Goal: Task Accomplishment & Management: Manage account settings

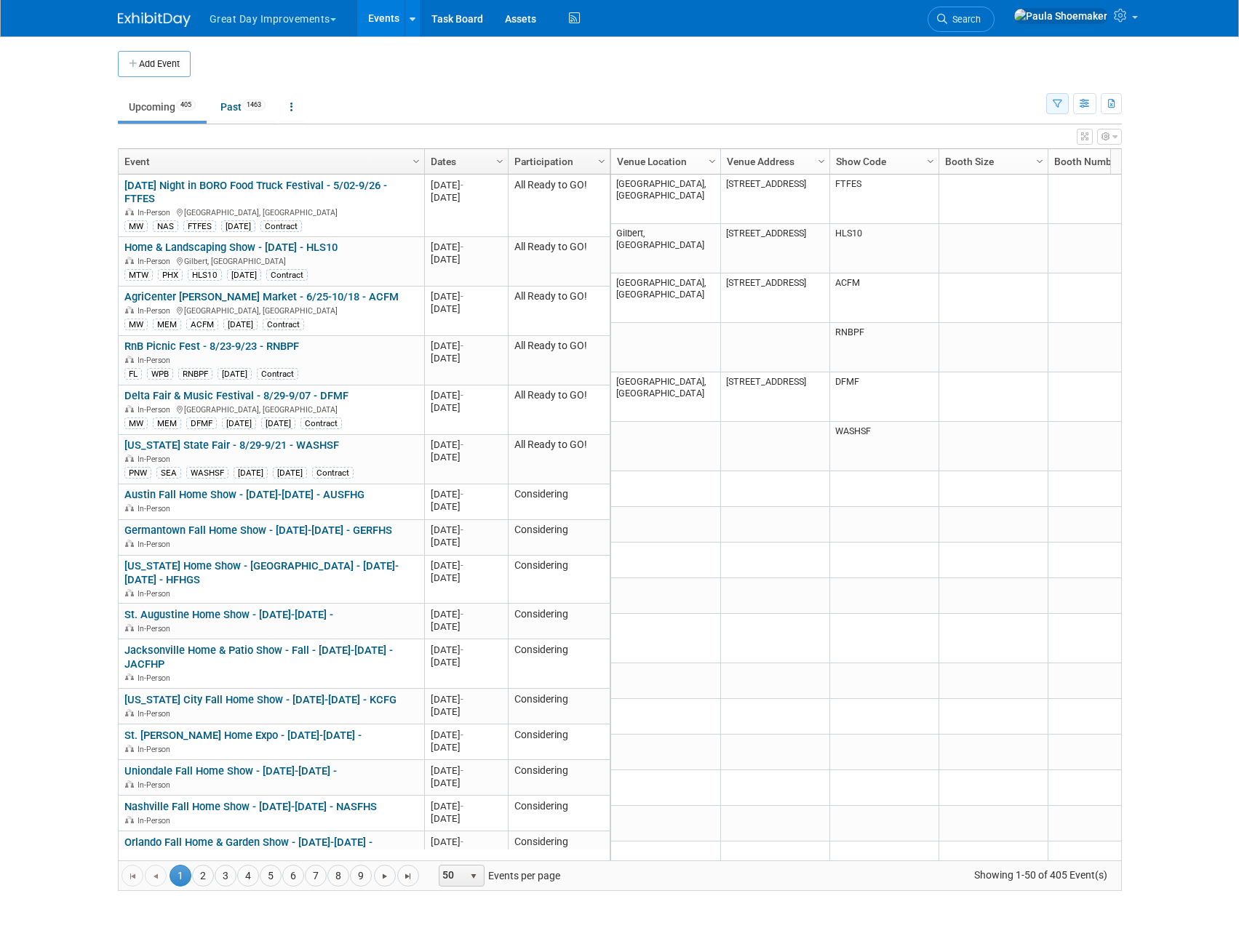
click at [1060, 103] on icon "button" at bounding box center [1057, 104] width 9 height 9
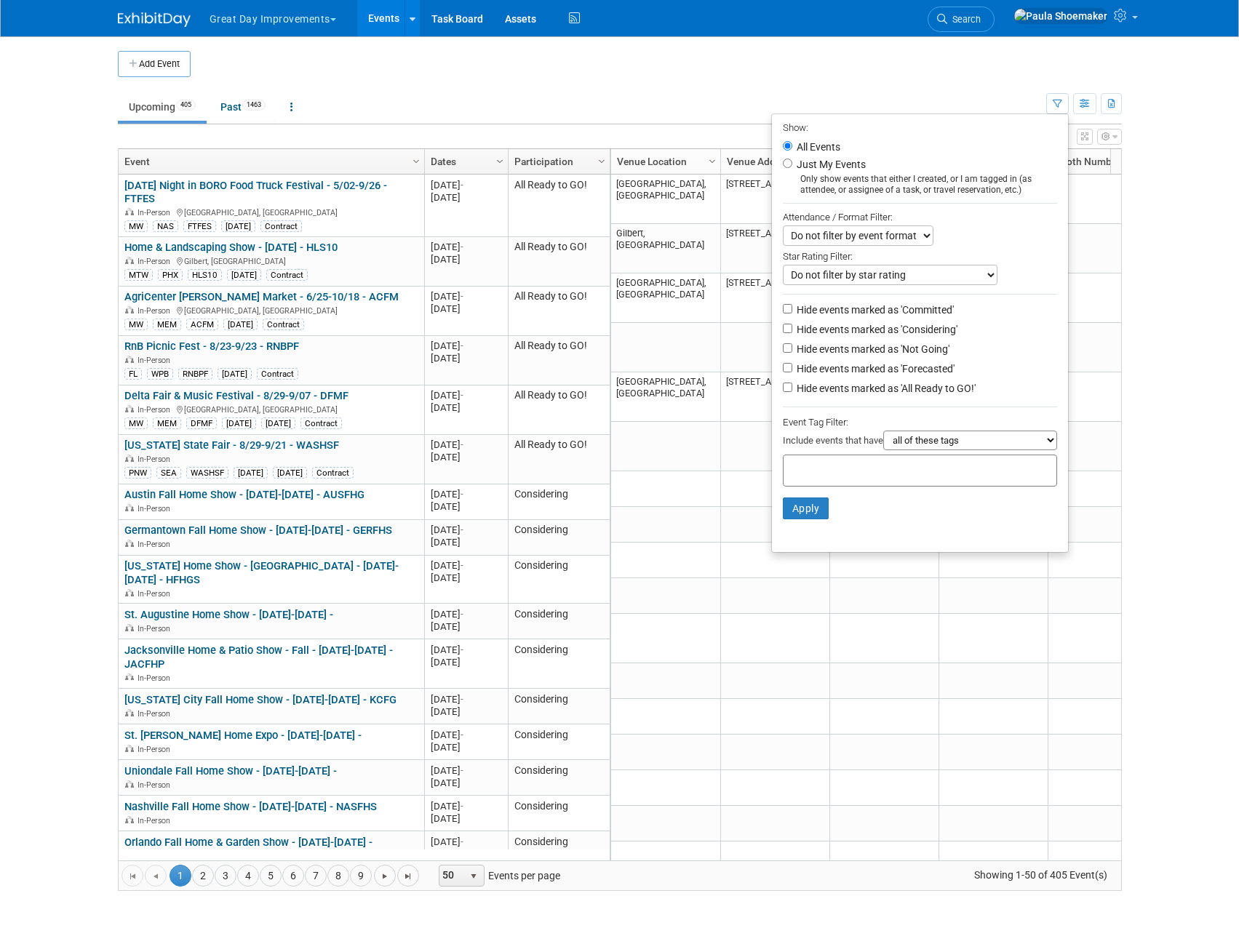
click at [895, 474] on input "text" at bounding box center [847, 469] width 116 height 15
type input "new"
click at [824, 516] on div "NEW" at bounding box center [877, 506] width 203 height 21
type input "NEW"
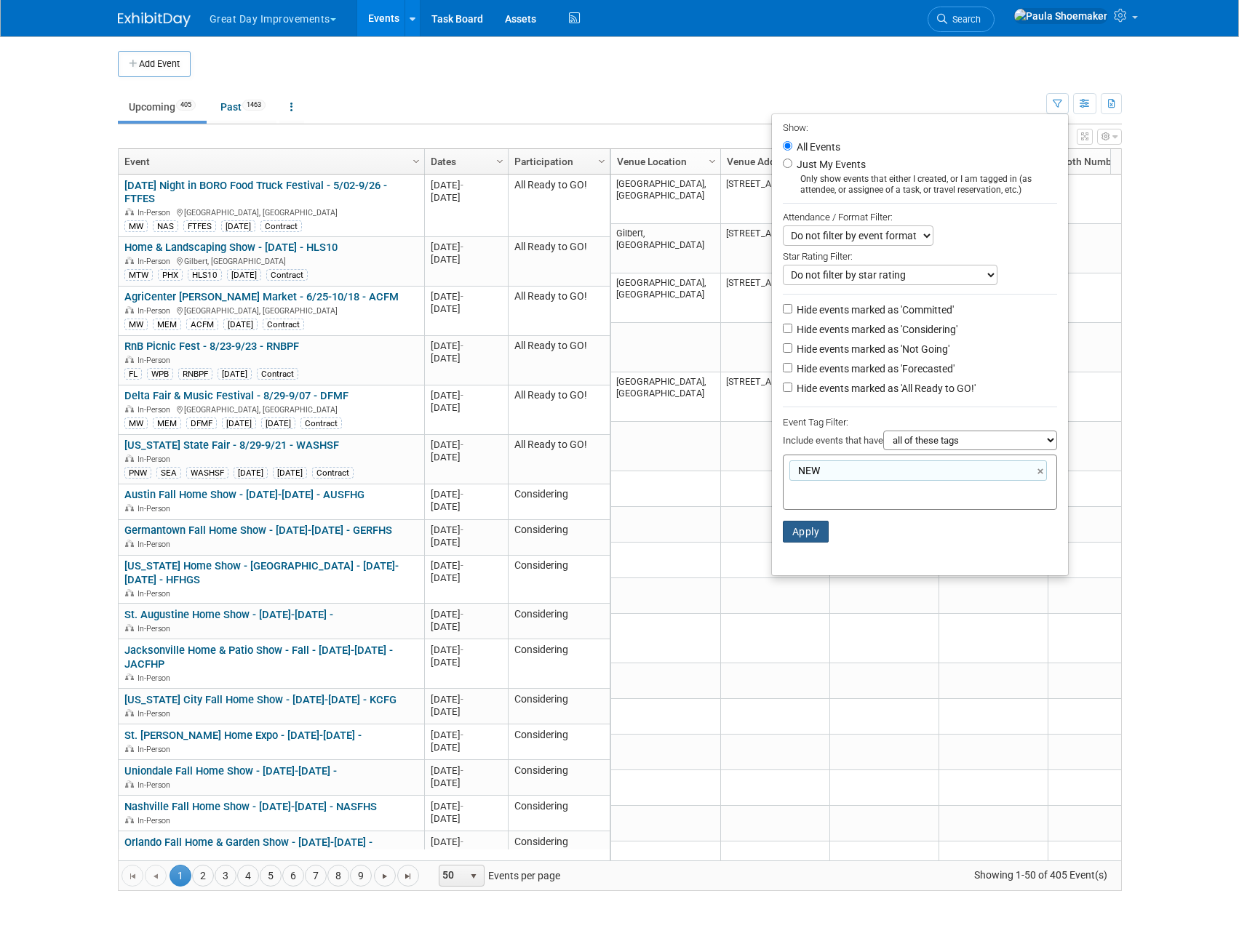
click at [803, 535] on button "Apply" at bounding box center [806, 531] width 47 height 22
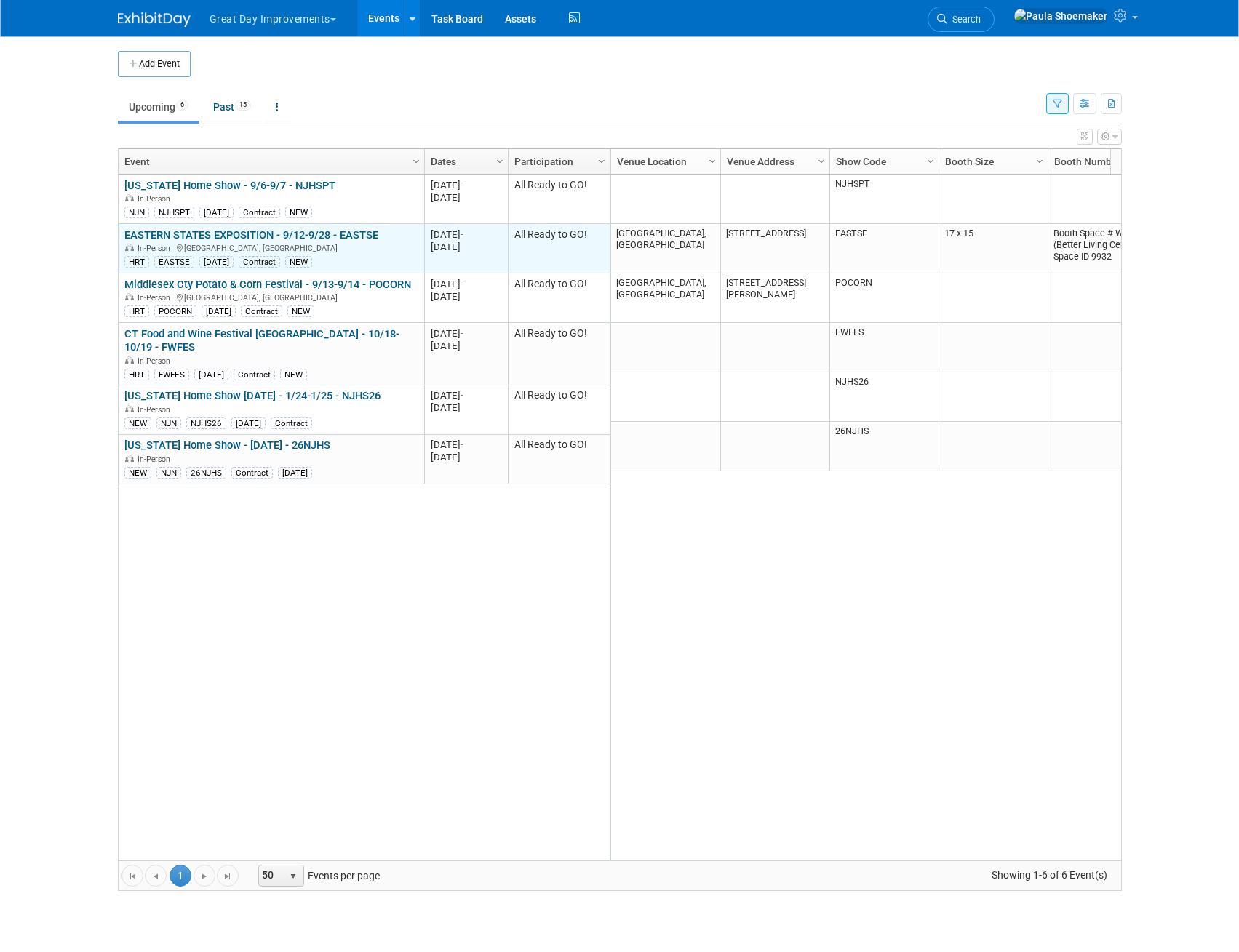
click at [243, 233] on link "EASTERN STATES EXPOSITION - 9/12-9/28 - EASTSE" at bounding box center [251, 235] width 254 height 13
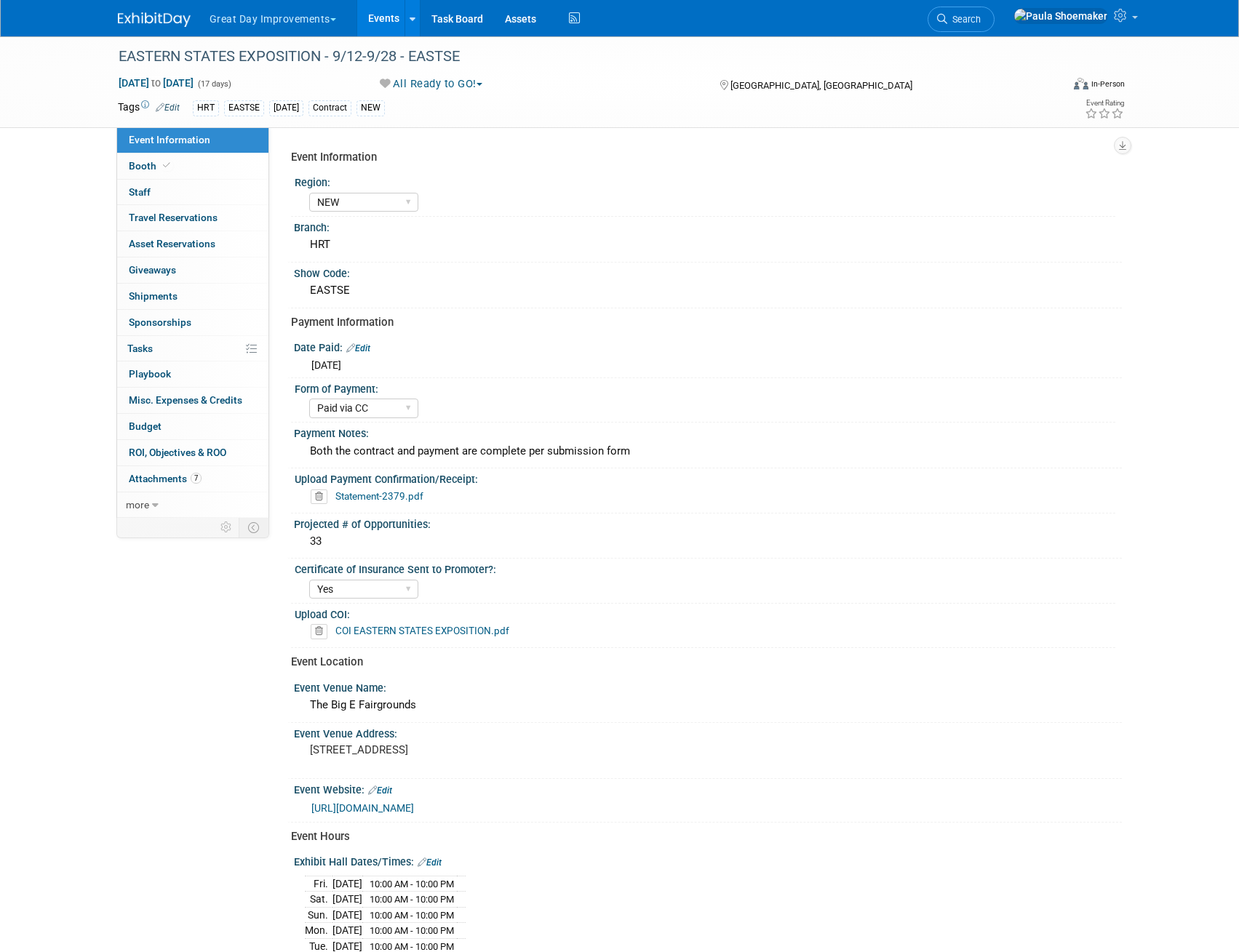
select select "NEW"
select select "Paid via CC"
select select "Yes"
click at [386, 632] on link "COI EASTERN STATES EXPOSITION.pdf" at bounding box center [422, 631] width 174 height 12
